Goal: Transaction & Acquisition: Purchase product/service

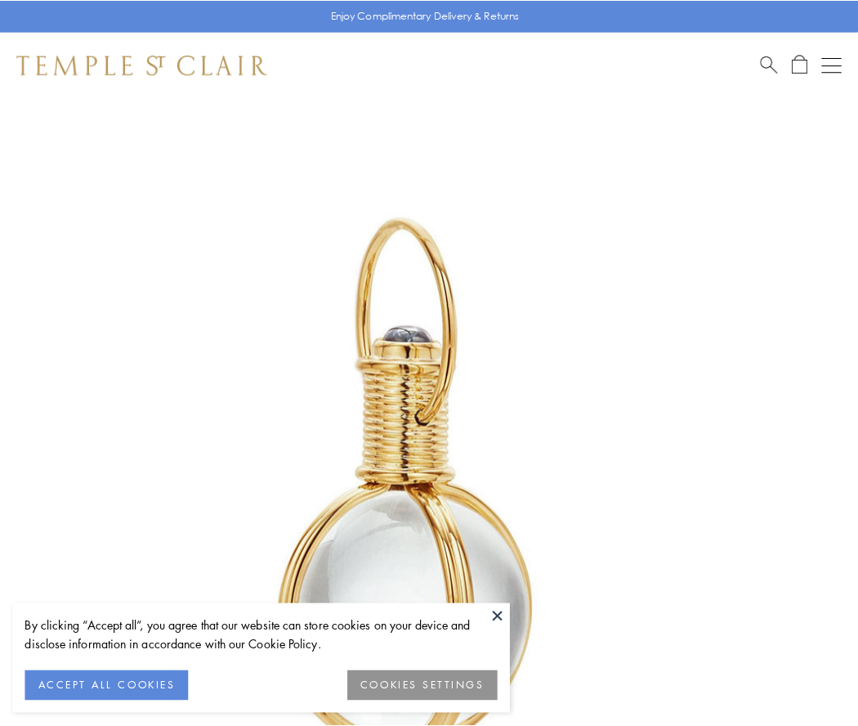
scroll to position [427, 0]
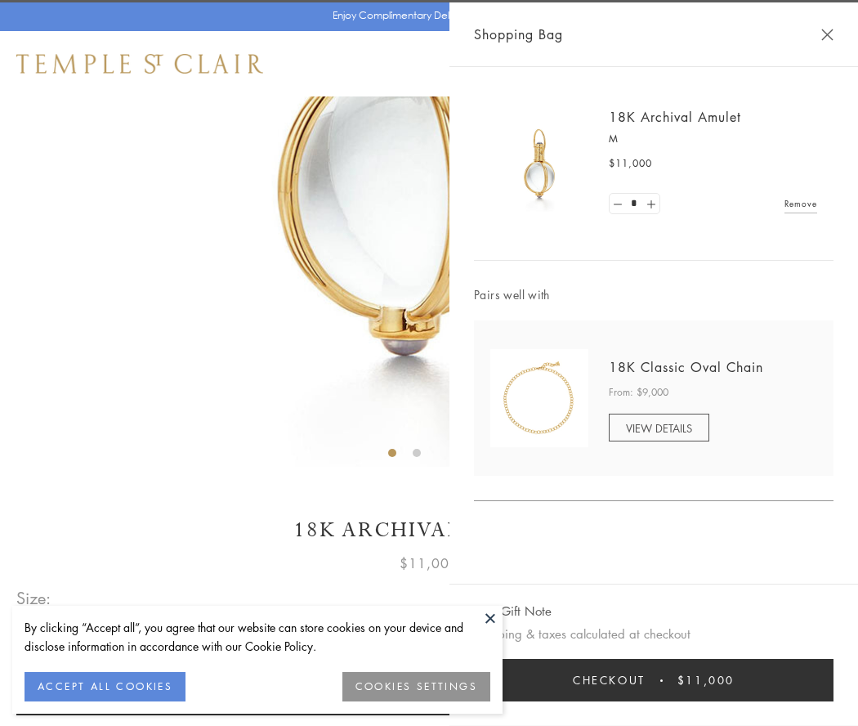
click at [654, 680] on button "Checkout $11,000" at bounding box center [654, 680] width 360 height 42
